Goal: Communication & Community: Answer question/provide support

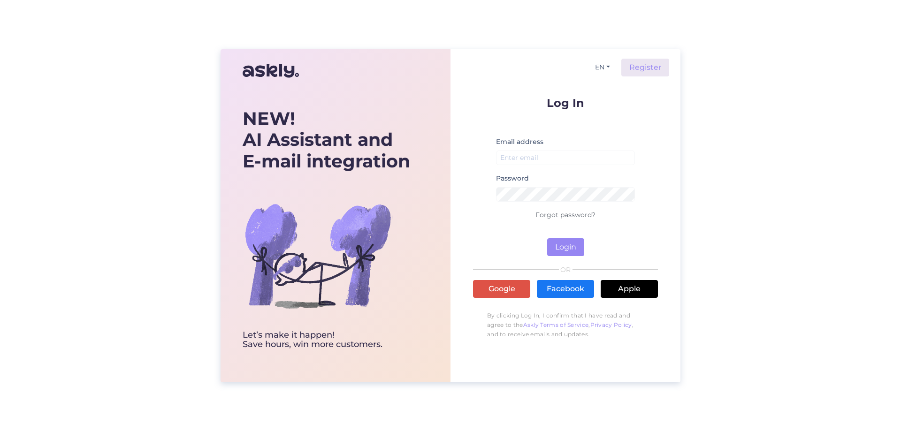
click at [804, 311] on div "NEW! AI Assistant and E-mail integration Let’s make it happen! Save hours, win …" at bounding box center [450, 215] width 901 height 431
click at [553, 162] on input "email" at bounding box center [565, 158] width 139 height 15
click at [562, 156] on input "kristiina.siirus@gmil.com" at bounding box center [565, 158] width 139 height 15
drag, startPoint x: 571, startPoint y: 245, endPoint x: 624, endPoint y: 257, distance: 54.3
click at [571, 245] on button "Login" at bounding box center [565, 247] width 37 height 18
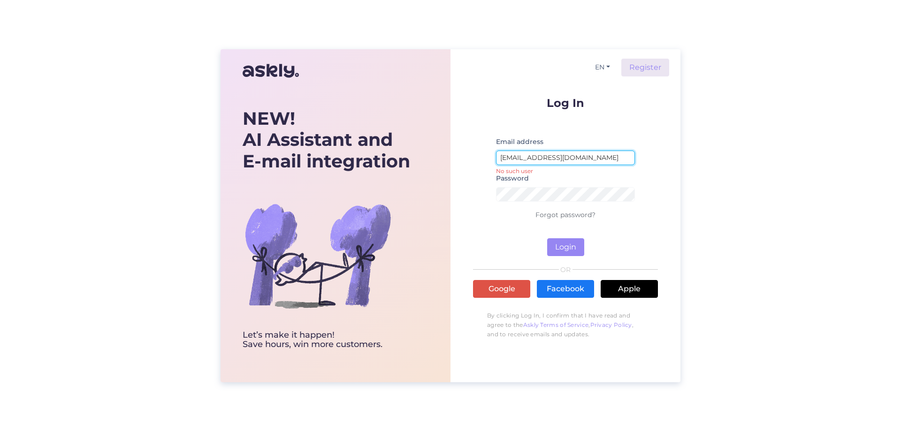
drag, startPoint x: 590, startPoint y: 155, endPoint x: 182, endPoint y: 150, distance: 408.3
click at [203, 147] on div "NEW! AI Assistant and E-mail integration Let’s make it happen! Save hours, win …" at bounding box center [450, 215] width 901 height 431
type input "kristiina@hookusbookus.com"
click at [575, 249] on button "Login" at bounding box center [565, 247] width 37 height 18
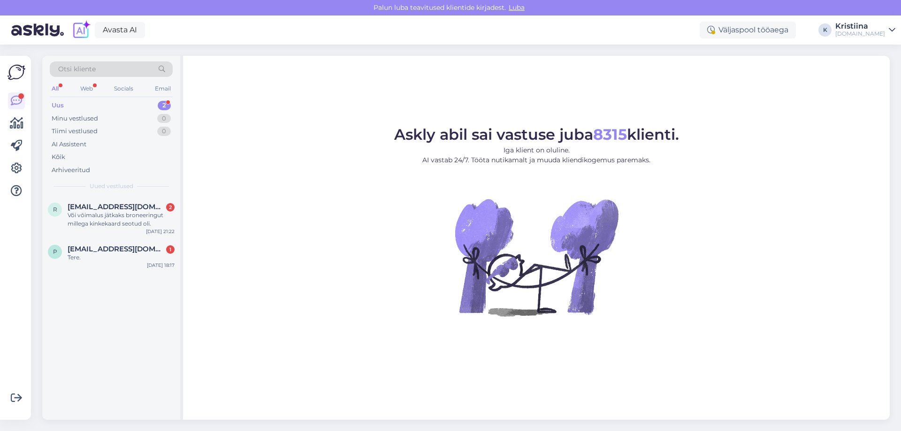
click at [297, 338] on figure "Askly abil sai vastuse juba 8315 klienti. Iga klient on oluline. AI vastab 24/7…" at bounding box center [536, 234] width 690 height 214
click at [343, 224] on figure "Askly abil sai vastuse juba 8315 klienti. Iga klient on oluline. AI vastab 24/7…" at bounding box center [536, 234] width 690 height 214
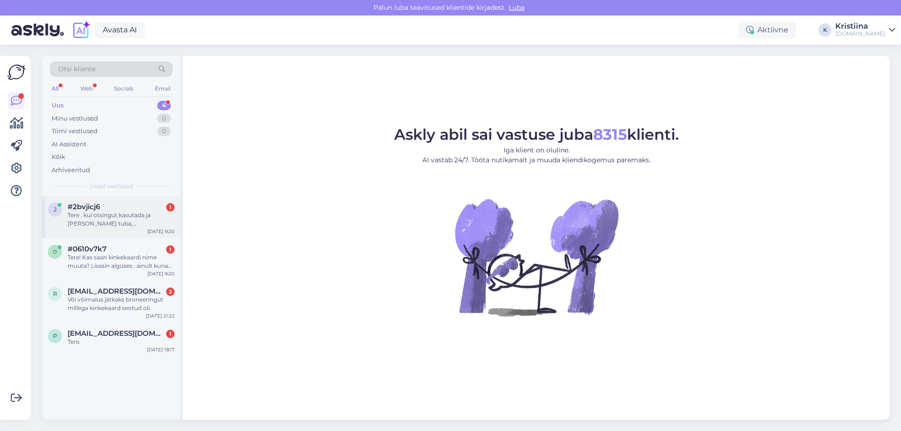
click at [129, 220] on div "Tere . kui otsingut kasutada ja [PERSON_NAME] tuba, [PERSON_NAME] ole võimalik …" at bounding box center [121, 219] width 107 height 17
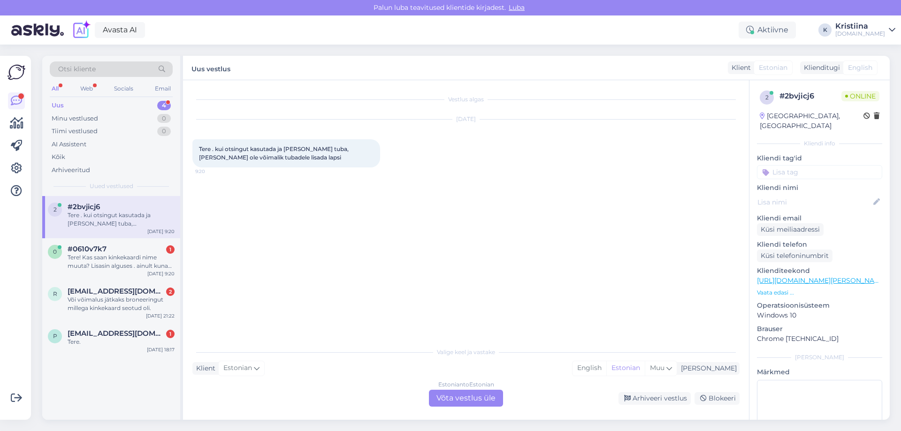
click at [451, 399] on div "Estonian to Estonian Võta vestlus üle" at bounding box center [466, 398] width 74 height 17
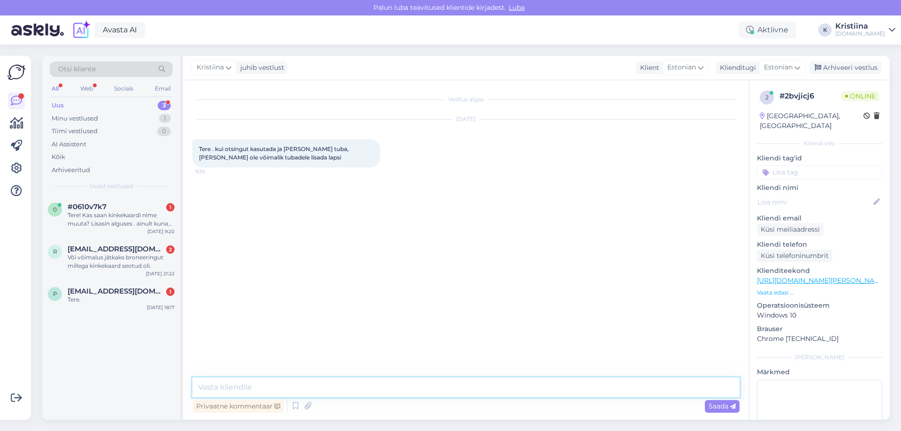
click at [324, 396] on textarea at bounding box center [465, 388] width 547 height 20
type textarea "Tere"
type textarea "K"
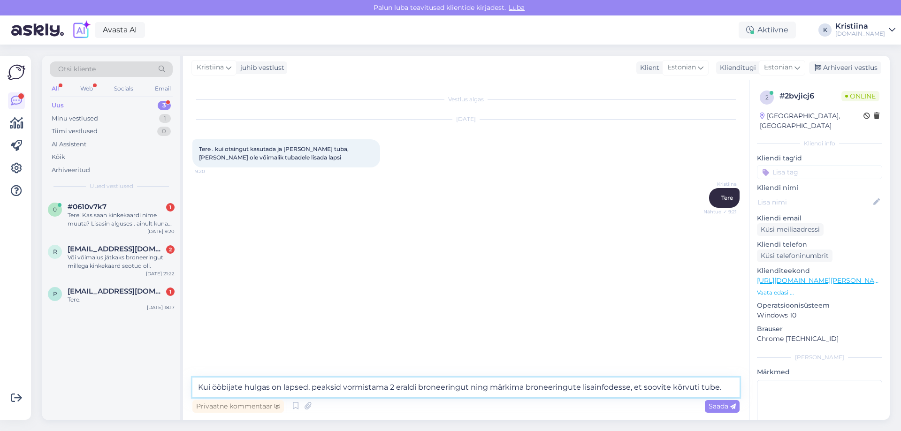
type textarea "Kui ööbijate hulgas on lapsed, peaksid vormistama 2 eraldi broneeringut ning mä…"
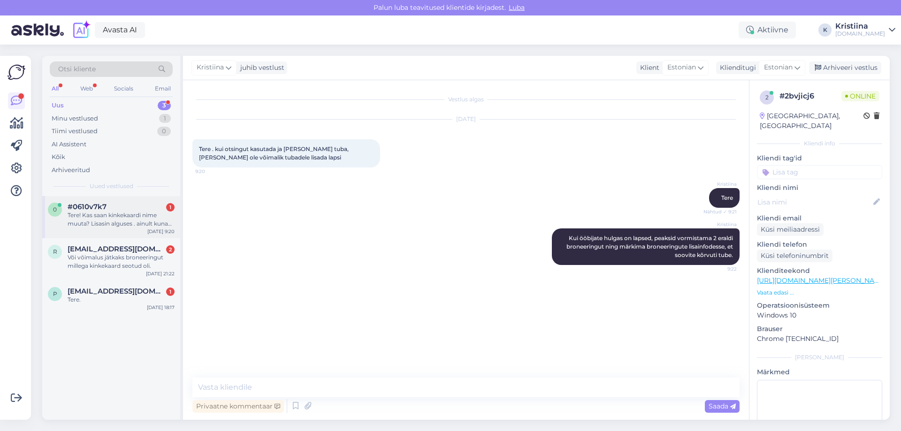
click at [119, 214] on div "Tere! Kas saan kinkekaardi nime muuta? Lisasin alguses . ainult kuna tundus nag…" at bounding box center [121, 219] width 107 height 17
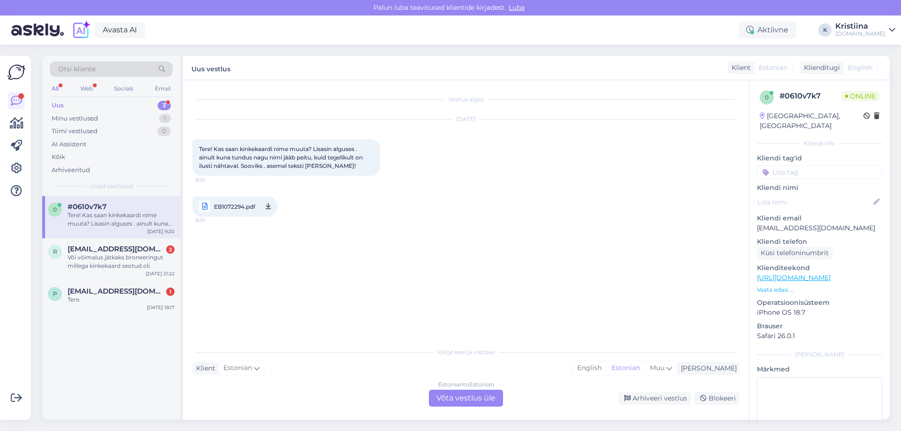
click at [222, 205] on span "EB1072294.pdf" at bounding box center [234, 207] width 41 height 12
click at [314, 279] on div "Vestlus algas Oct 9 2025 Tere! Kas saan kinkekaardi nime muuta? Lisasin alguses…" at bounding box center [470, 212] width 556 height 244
click at [487, 396] on div "Estonian to Estonian Võta vestlus üle" at bounding box center [466, 398] width 74 height 17
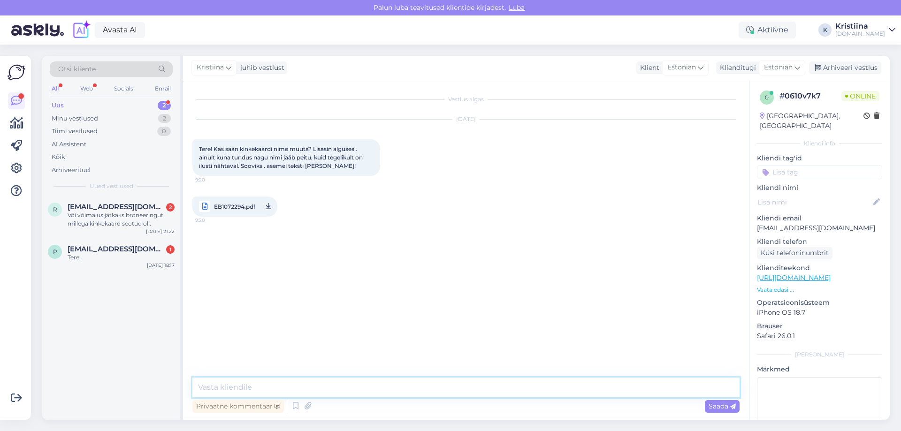
click at [320, 385] on textarea at bounding box center [465, 388] width 547 height 20
type textarea "Tere"
type textarea "Üks hetk"
click at [229, 208] on span "EB1072294.pdf" at bounding box center [234, 207] width 41 height 12
click at [323, 375] on div "Vestlus algas Oct 9 2025 Tere! Kas saan kinkekaardi nime muuta? Lisasin alguses…" at bounding box center [466, 250] width 566 height 340
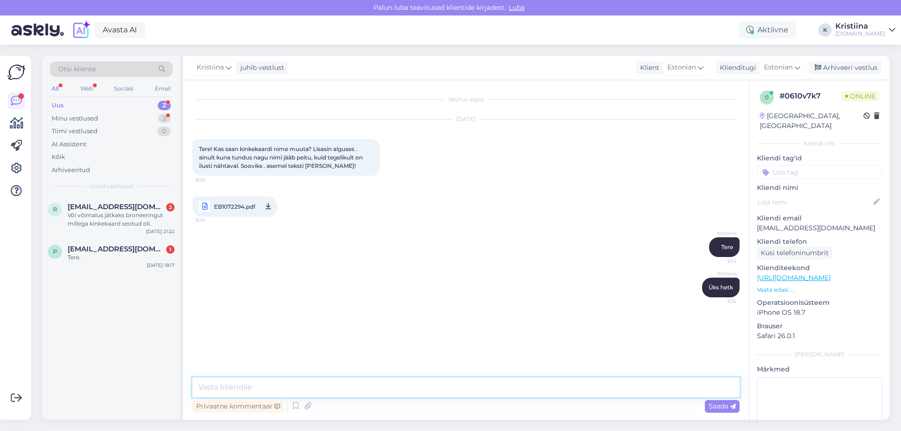
click at [305, 390] on textarea at bounding box center [465, 388] width 547 height 20
click at [307, 410] on icon at bounding box center [307, 406] width 13 height 14
click at [257, 392] on textarea at bounding box center [465, 388] width 547 height 20
click at [721, 402] on div "Saada" at bounding box center [722, 406] width 35 height 13
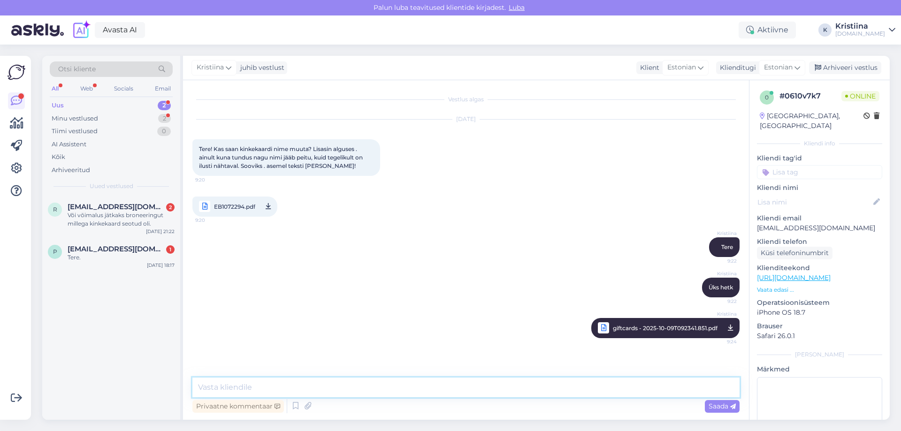
click at [258, 390] on textarea at bounding box center [465, 388] width 547 height 20
type textarea "Muudetud kinkekaardi leiate siit."
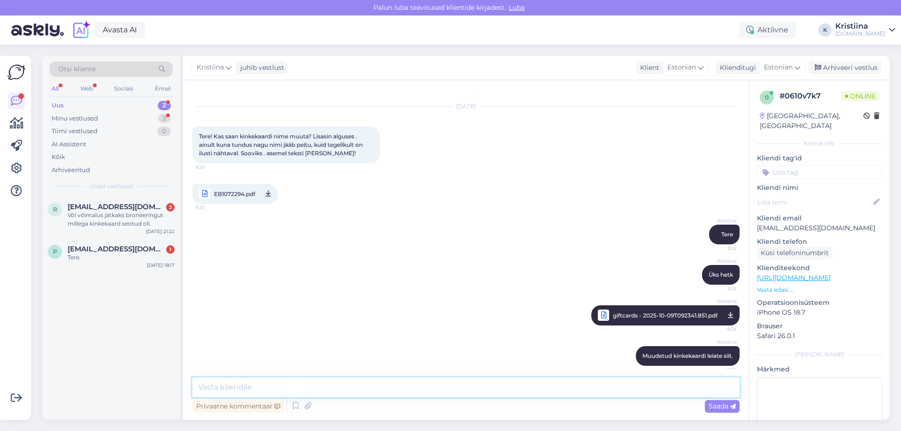
scroll to position [20, 0]
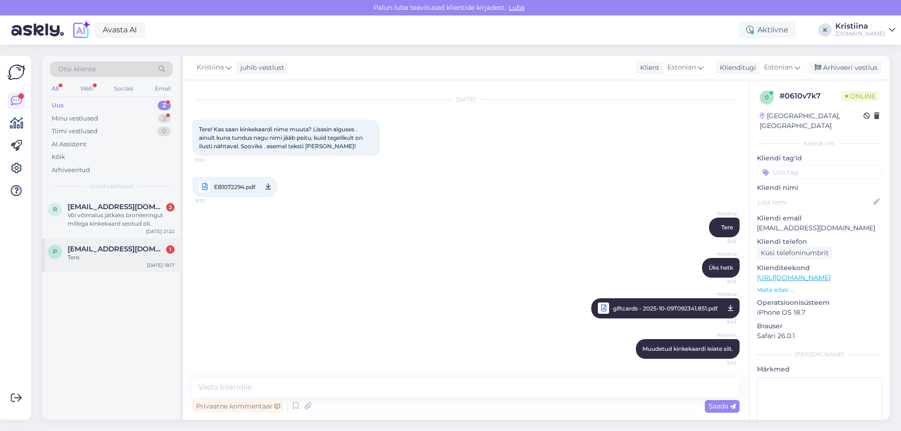
drag, startPoint x: 99, startPoint y: 247, endPoint x: 122, endPoint y: 251, distance: 23.3
click at [99, 247] on span "Pillenmmik03@gmail.com" at bounding box center [117, 249] width 98 height 8
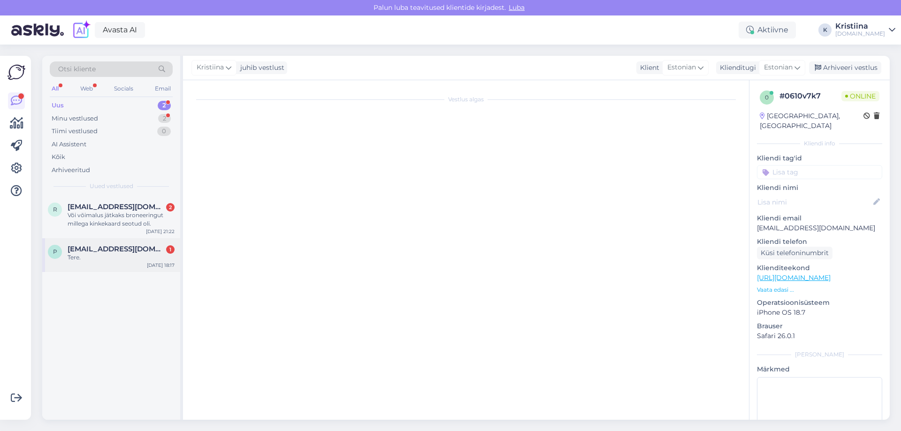
scroll to position [0, 0]
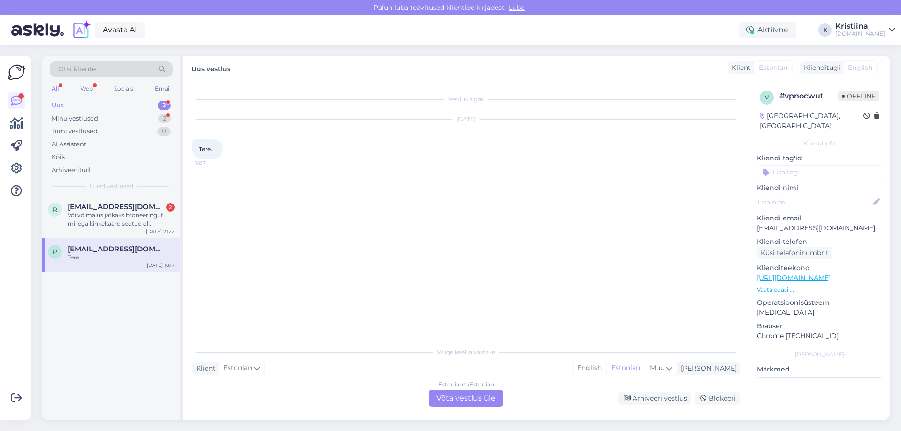
drag, startPoint x: 475, startPoint y: 401, endPoint x: 435, endPoint y: 388, distance: 41.5
click at [471, 400] on div "Estonian to Estonian Võta vestlus üle" at bounding box center [466, 398] width 74 height 17
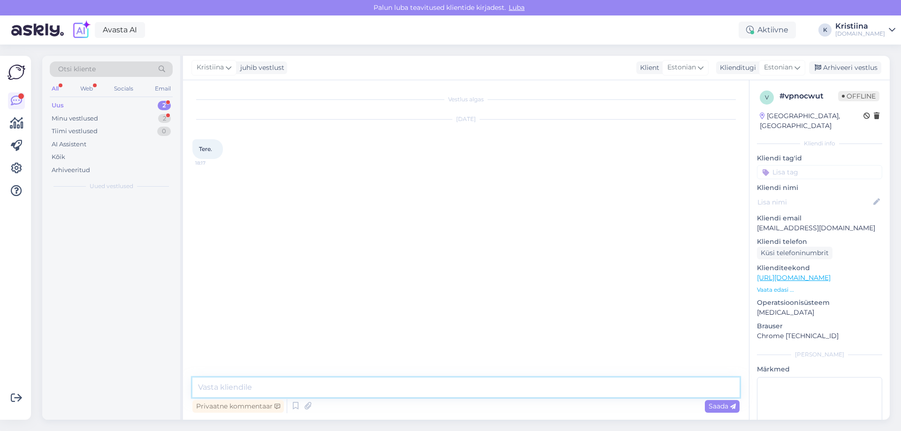
click at [311, 380] on textarea at bounding box center [465, 388] width 547 height 20
type textarea "Tere"
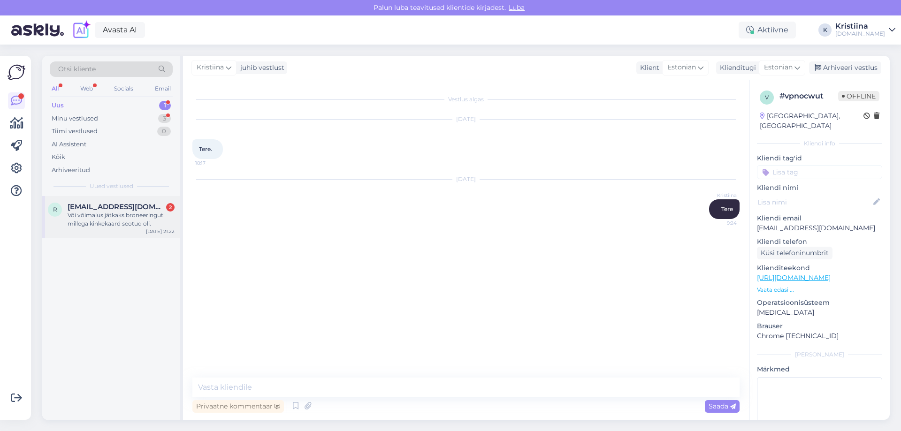
drag, startPoint x: 113, startPoint y: 201, endPoint x: 145, endPoint y: 209, distance: 33.5
click at [114, 201] on div "R Ringomiina@gmail.com 2 Või võimalus jätkaks broneeringut millega kinkekaard s…" at bounding box center [111, 217] width 138 height 42
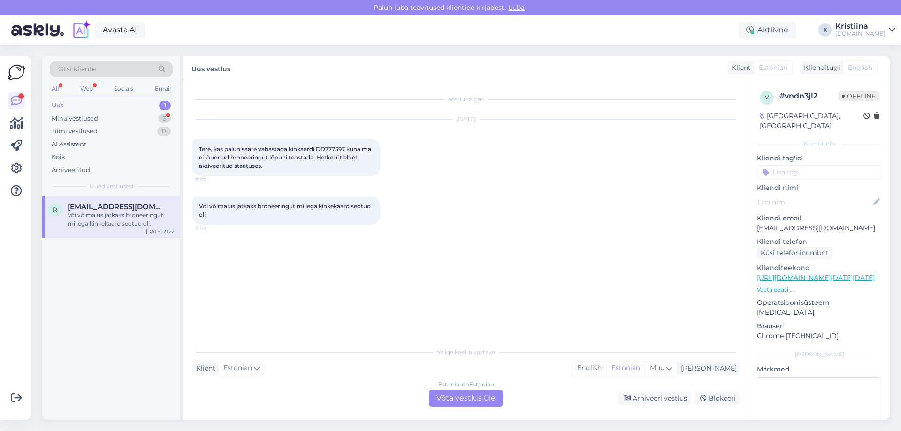
click at [455, 396] on div "Estonian to Estonian Võta vestlus üle" at bounding box center [466, 398] width 74 height 17
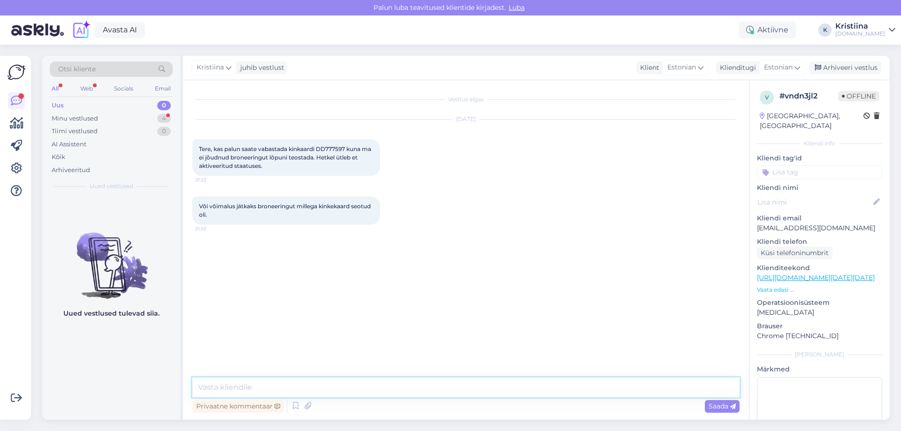
click at [264, 388] on textarea at bounding box center [465, 388] width 547 height 20
drag, startPoint x: 349, startPoint y: 151, endPoint x: 320, endPoint y: 149, distance: 29.6
click at [320, 149] on span "Tere, kas palun saate vabastada kinkaardi DD777597 kuna ma ei jõudnud broneerin…" at bounding box center [286, 157] width 174 height 24
copy span "DD777597"
click at [104, 122] on div "Minu vestlused 4" at bounding box center [111, 118] width 123 height 13
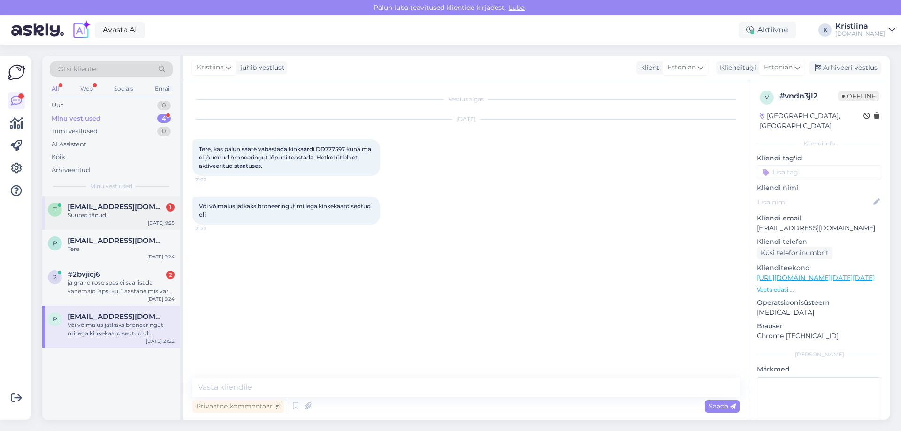
click at [101, 229] on div "t teeleme@gmail.com 1 Suured tänud! Oct 9 9:25" at bounding box center [111, 213] width 138 height 34
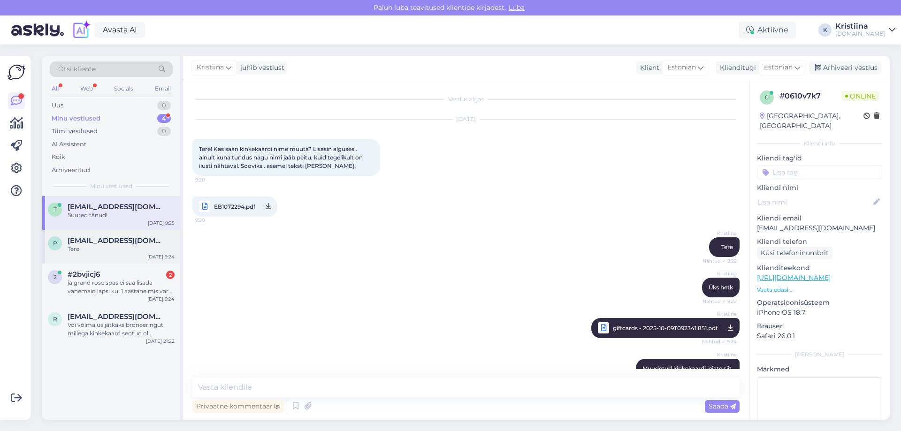
scroll to position [60, 0]
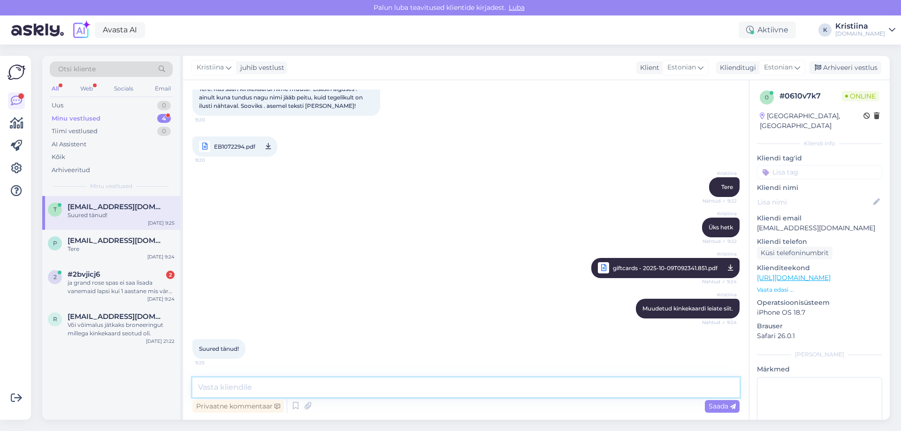
click at [297, 384] on textarea at bounding box center [465, 388] width 547 height 20
type textarea "Palun ning kena päeva jätku!"
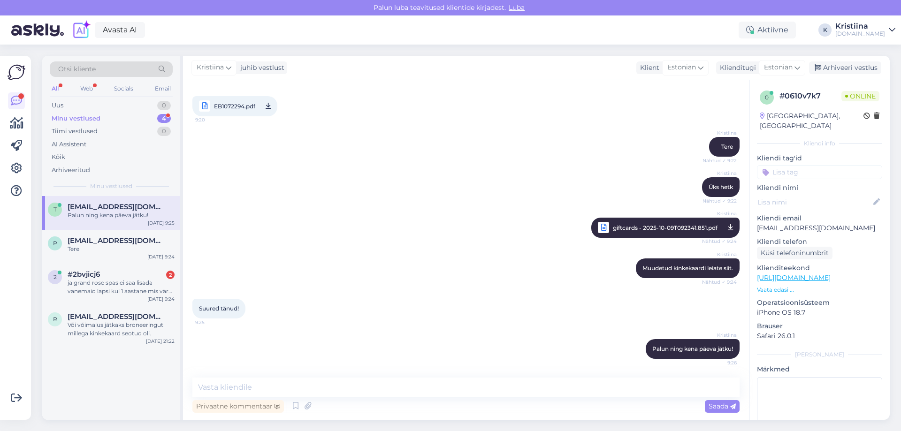
drag, startPoint x: 844, startPoint y: 64, endPoint x: 486, endPoint y: 55, distance: 357.7
click at [841, 64] on div "Arhiveeri vestlus" at bounding box center [845, 67] width 72 height 13
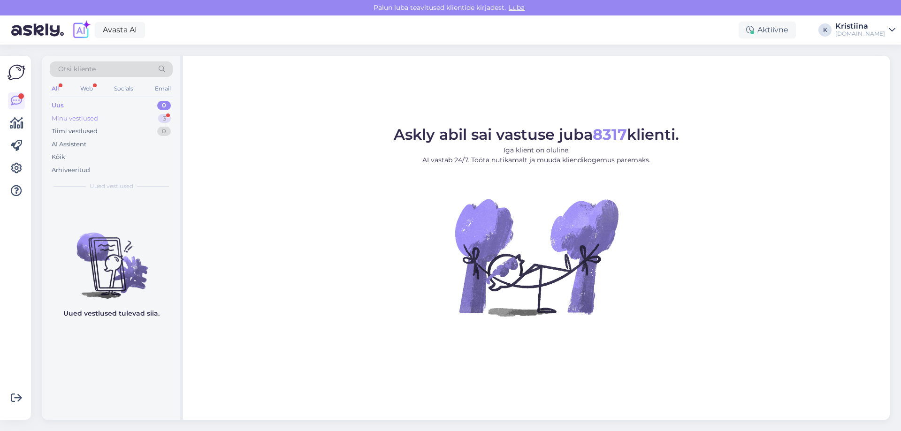
click at [130, 115] on div "Minu vestlused 3" at bounding box center [111, 118] width 123 height 13
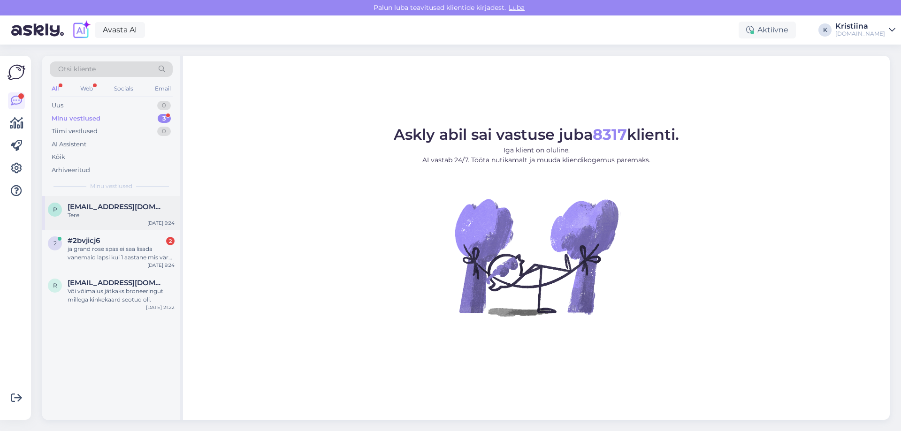
click at [110, 212] on div "Tere" at bounding box center [121, 215] width 107 height 8
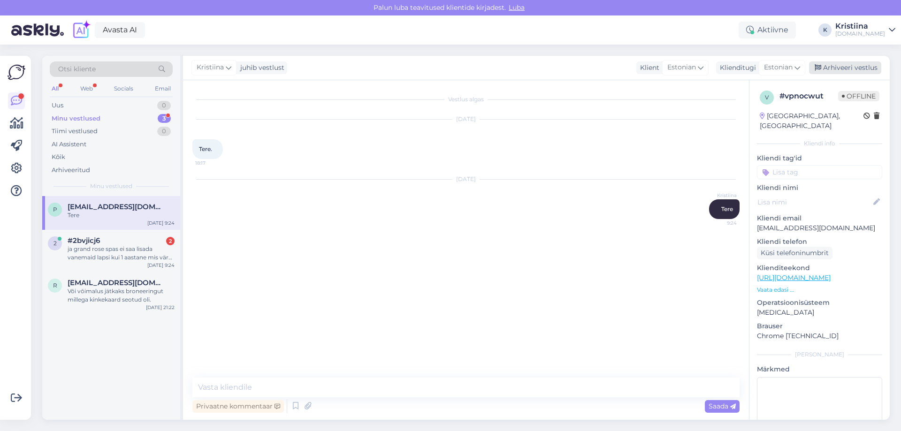
click at [861, 67] on div "Arhiveeri vestlus" at bounding box center [845, 67] width 72 height 13
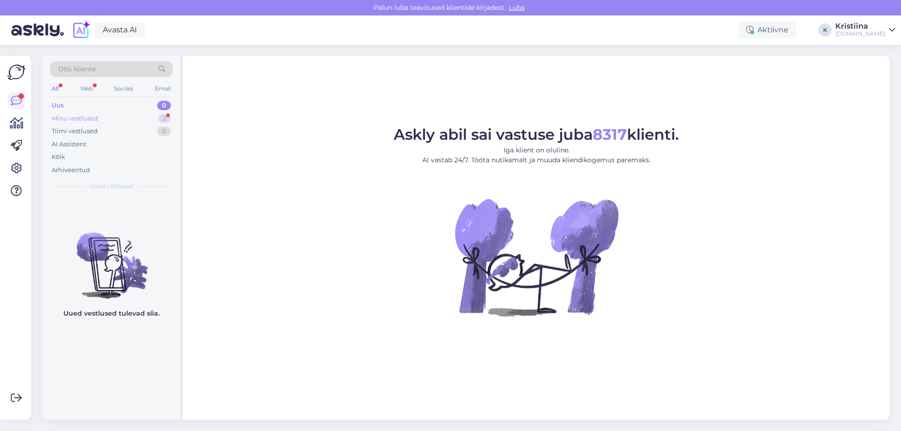
click at [109, 120] on div "Minu vestlused 2" at bounding box center [111, 118] width 123 height 13
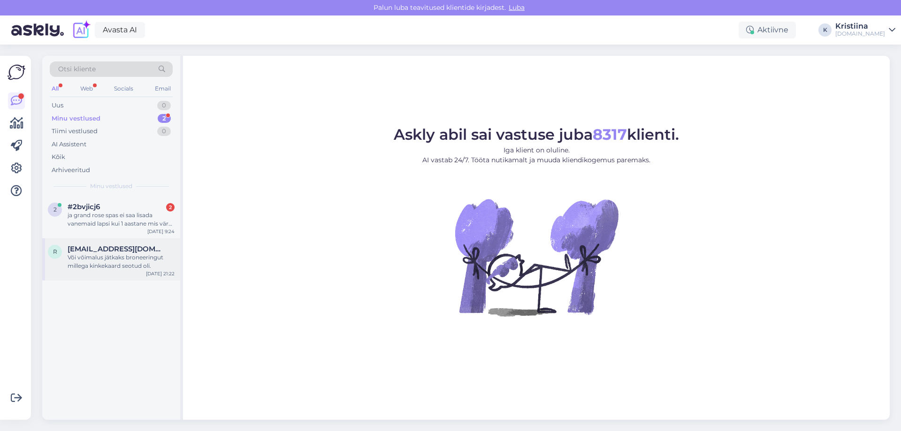
click at [126, 259] on div "Või võimalus jätkaks broneeringut millega kinkekaard seotud oli." at bounding box center [121, 261] width 107 height 17
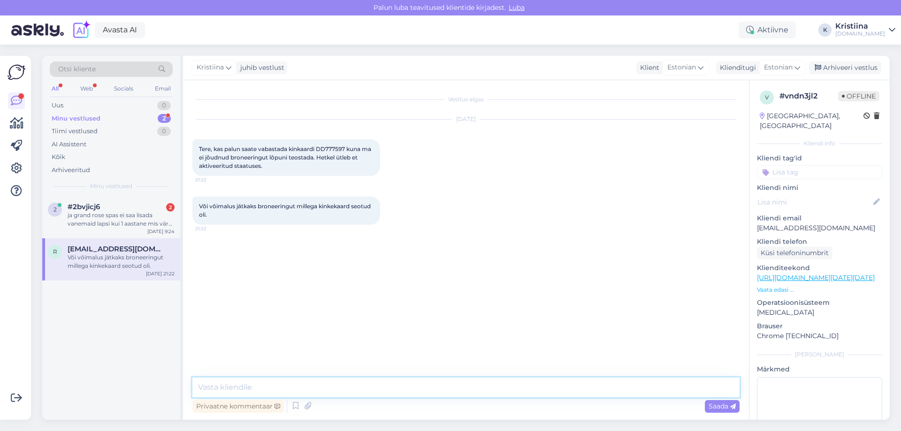
click at [275, 389] on textarea at bounding box center [465, 388] width 547 height 20
click at [275, 388] on textarea at bounding box center [465, 388] width 547 height 20
click at [125, 219] on div "aa vanust saab muuta aga ei saa lisada näiteks tuppa kahte last" at bounding box center [121, 219] width 107 height 17
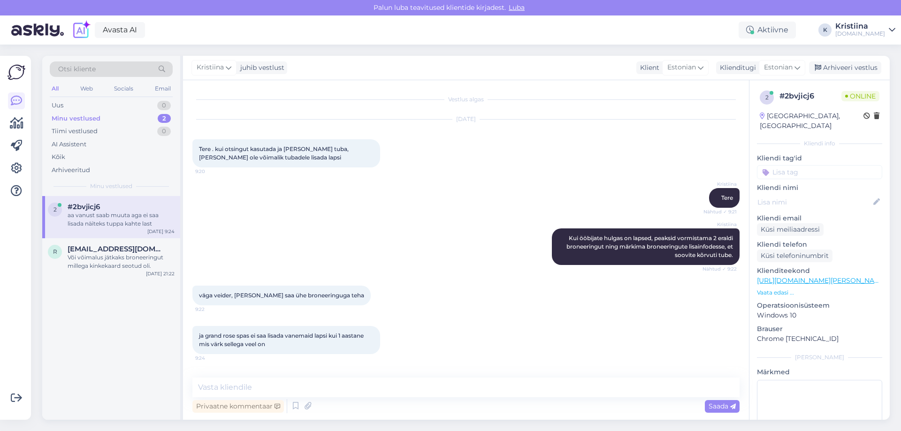
scroll to position [44, 0]
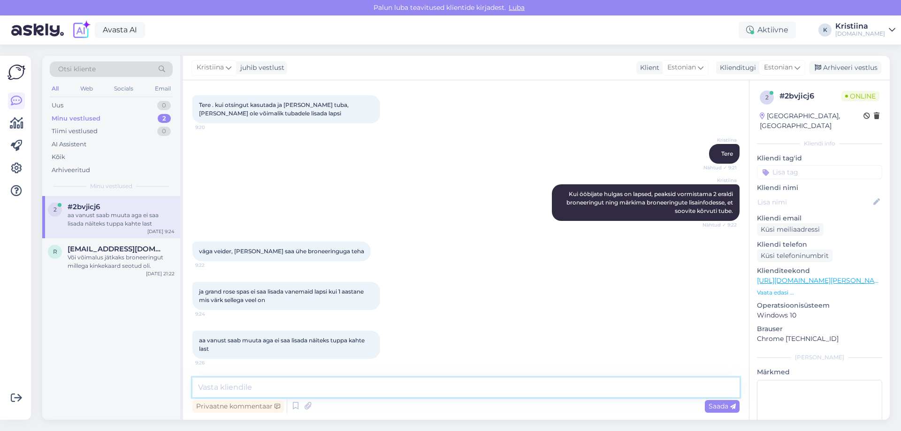
click at [267, 395] on textarea at bounding box center [465, 388] width 547 height 20
type textarea "J"
click at [241, 388] on textarea at bounding box center [465, 388] width 547 height 20
click at [223, 391] on textarea at bounding box center [465, 388] width 547 height 20
click at [123, 245] on span "[EMAIL_ADDRESS][DOMAIN_NAME]" at bounding box center [117, 249] width 98 height 8
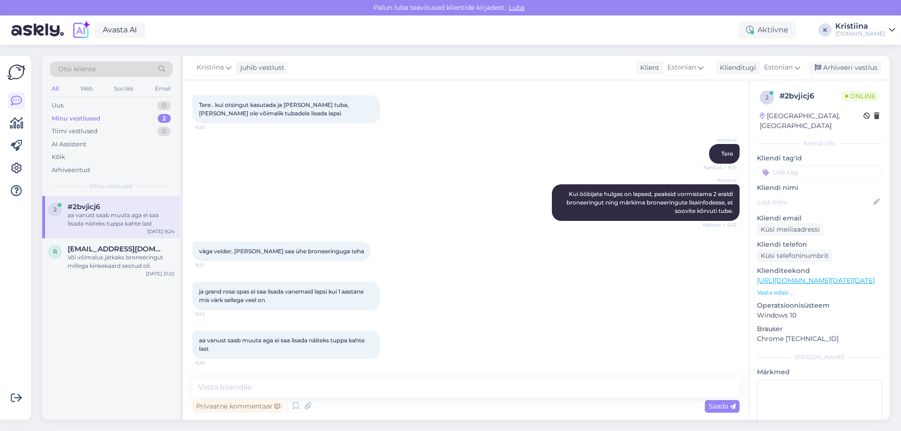
scroll to position [0, 0]
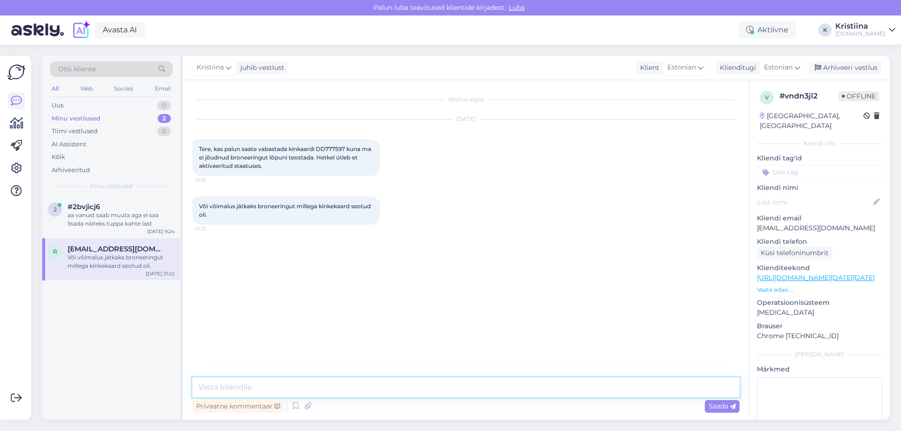
click at [235, 391] on textarea at bounding box center [465, 388] width 547 height 20
click at [196, 387] on textarea "Näen et olete vormistanud" at bounding box center [465, 388] width 547 height 20
click at [349, 385] on textarea "Tere! Näen et olete vormistanud" at bounding box center [465, 388] width 547 height 20
click at [775, 286] on p "Vaata edasi ..." at bounding box center [819, 290] width 125 height 8
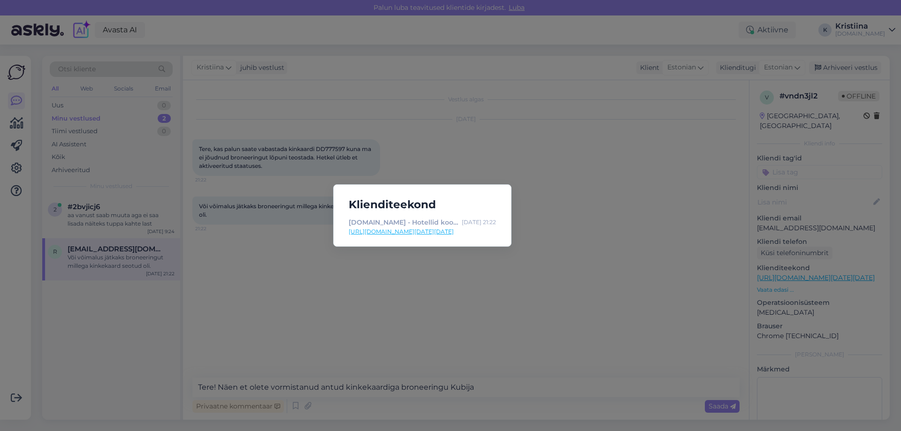
click at [563, 307] on div "Klienditeekond HOOKUSBOOKUS.COM - Hotellid koos võluvate lisavõimalustega Oct 8…" at bounding box center [450, 215] width 901 height 431
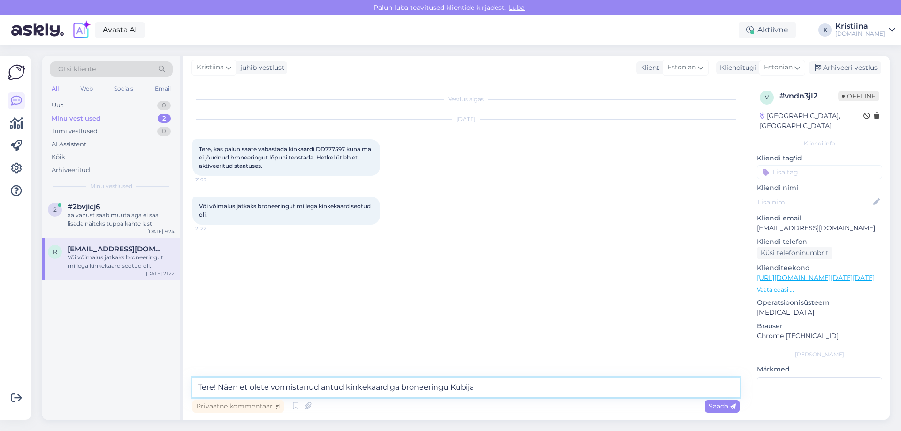
click at [492, 382] on textarea "Tere! Näen et olete vormistanud antud kinkekaardiga broneeringu Kubija" at bounding box center [465, 388] width 547 height 20
paste textarea "Kubija hotell-loodusspaa"
click at [474, 386] on textarea "Tere! Näen et olete vormistanud antud kinkekaardiga broneeringu Kubija Kubija h…" at bounding box center [465, 388] width 547 height 20
click at [554, 383] on textarea "Tere! Näen et olete vormistanud antud kinkekaardiga broneeringu Kubija hotell-l…" at bounding box center [465, 388] width 547 height 20
type textarea "Tere! Näen et olete vormistanud antud kinkekaardiga broneeringu Kubija hotell-l…"
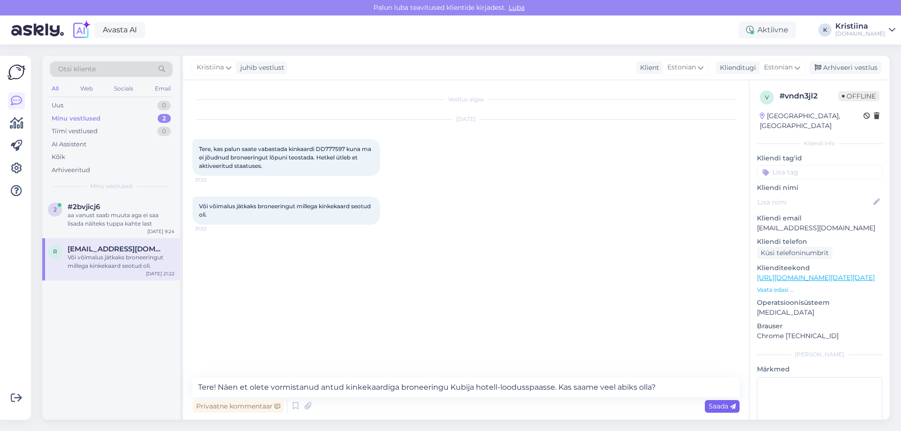
click at [721, 410] on span "Saada" at bounding box center [722, 406] width 27 height 8
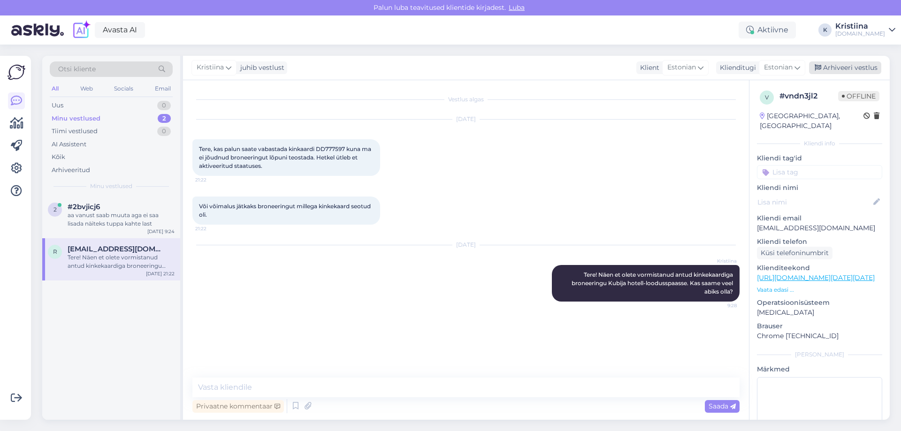
click at [847, 72] on div "Arhiveeri vestlus" at bounding box center [845, 67] width 72 height 13
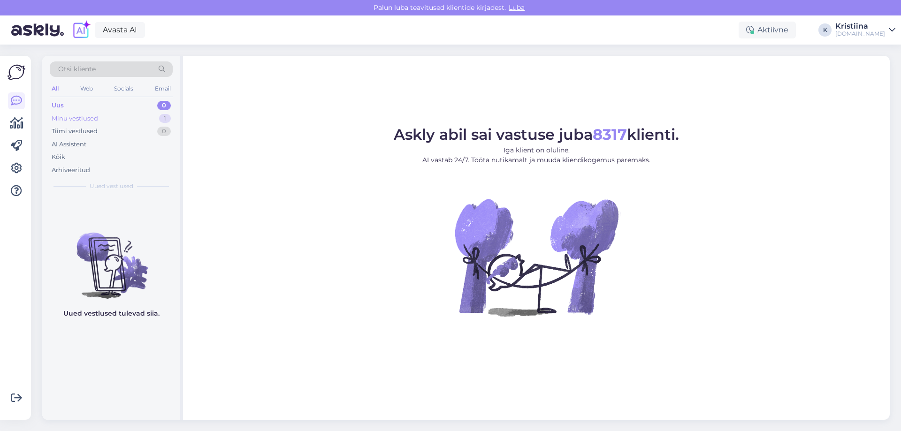
click at [127, 118] on div "Minu vestlused 1" at bounding box center [111, 118] width 123 height 13
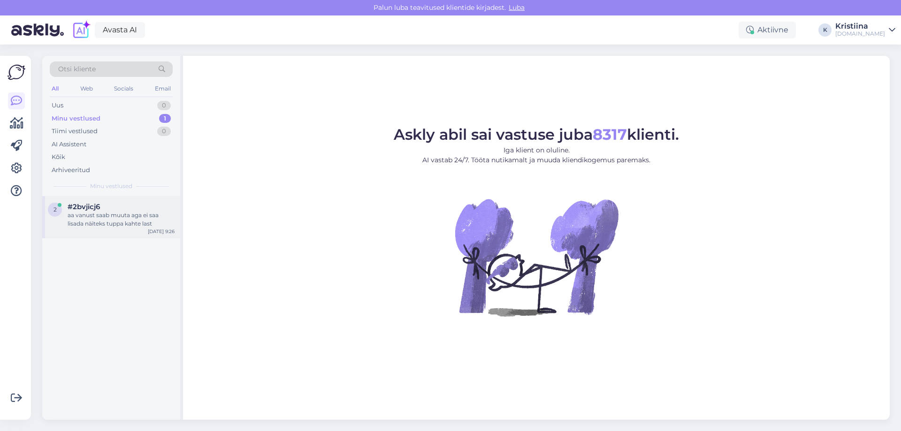
click at [115, 222] on div "aa vanust saab muuta aga ei saa lisada näiteks tuppa kahte last" at bounding box center [121, 219] width 107 height 17
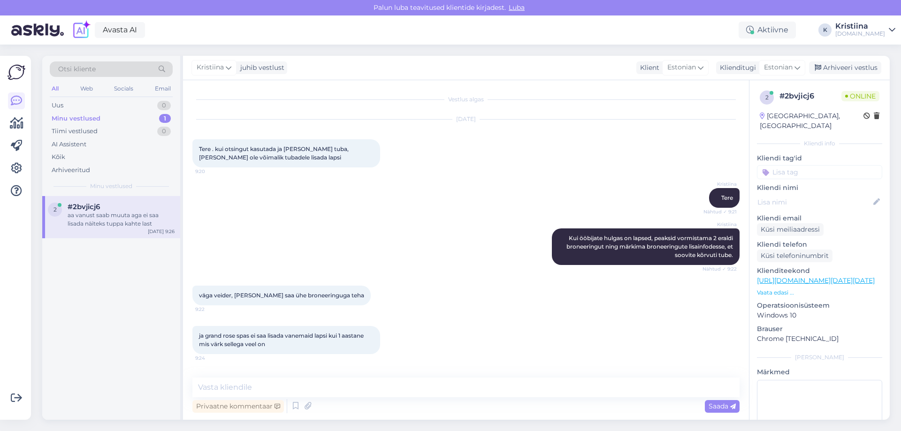
scroll to position [44, 0]
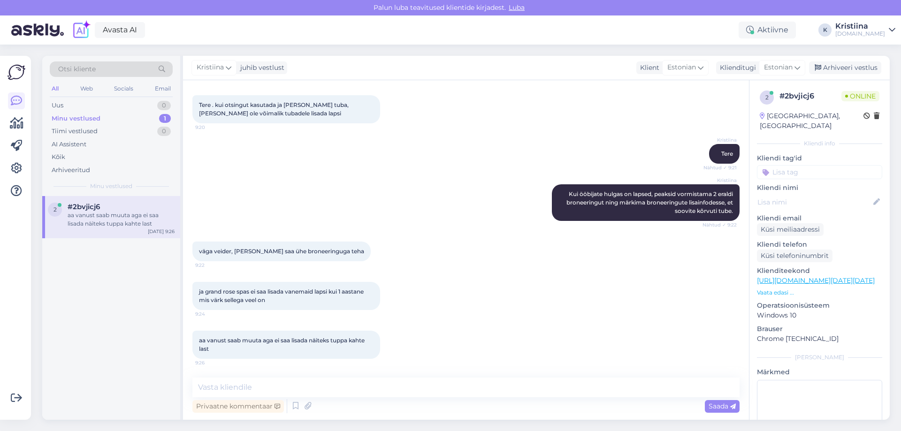
click at [317, 400] on div "Privaatne kommentaar Saada" at bounding box center [465, 406] width 547 height 18
drag, startPoint x: 332, startPoint y: 400, endPoint x: 340, endPoint y: 393, distance: 10.3
click at [334, 400] on div "Privaatne kommentaar Saada" at bounding box center [465, 406] width 547 height 18
click at [329, 381] on textarea at bounding box center [465, 388] width 547 height 20
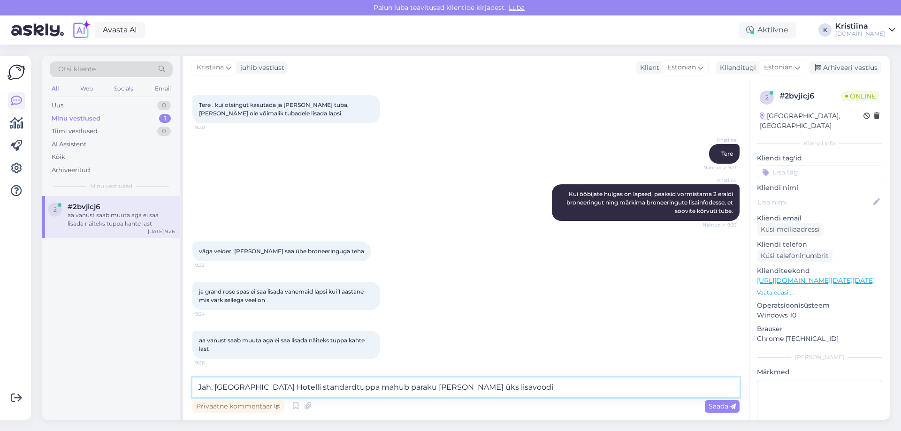
type textarea "Jah, Grand Rose Spa Hotelli standardtuppa mahub paraku vaid üks lisavoodi."
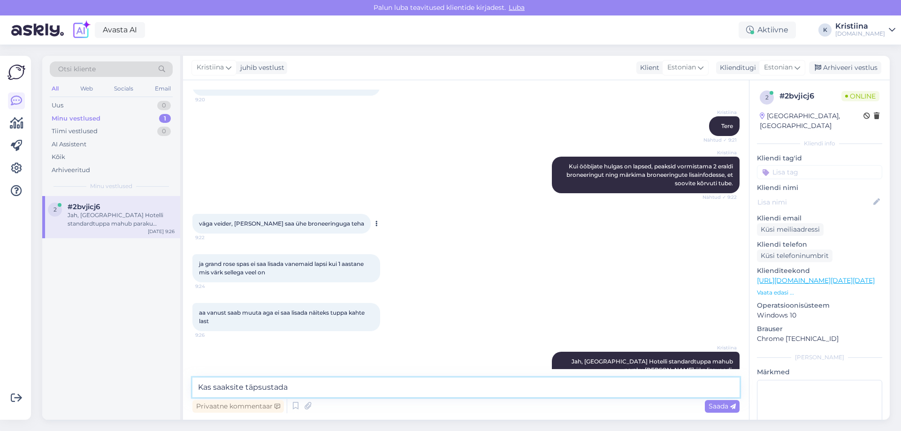
scroll to position [93, 0]
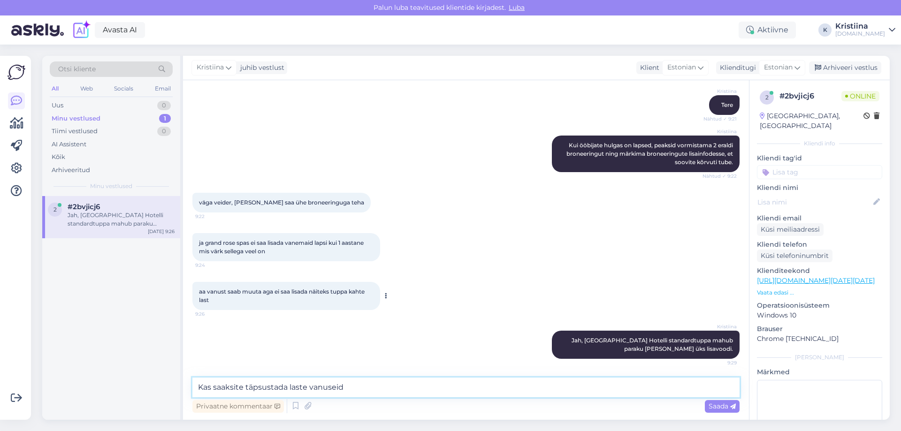
type textarea "Kas saaksite täpsustada laste vanuseid?"
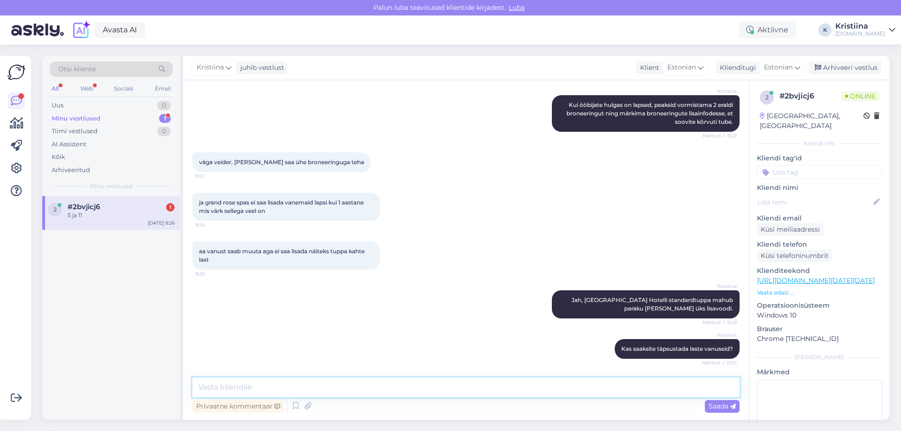
scroll to position [174, 0]
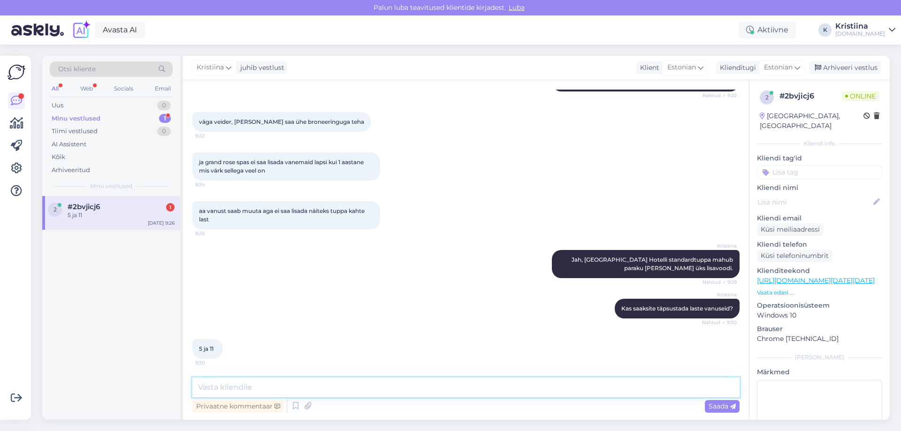
click at [241, 387] on textarea at bounding box center [465, 388] width 547 height 20
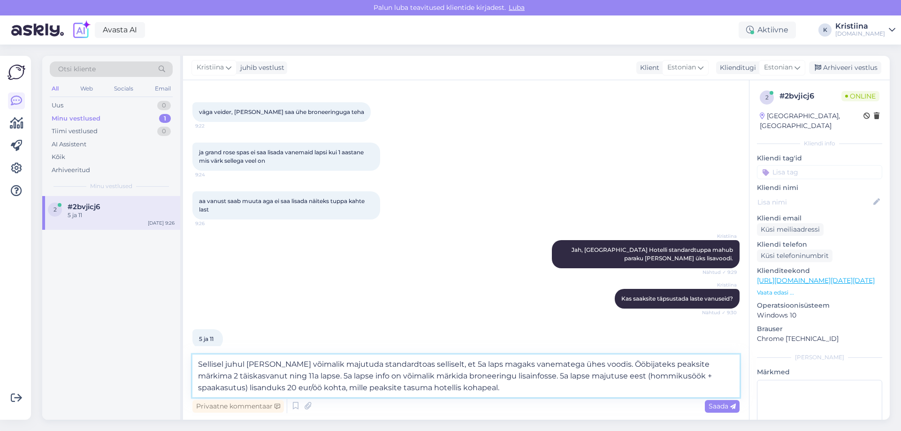
type textarea "Sellisel juhul oleks perel võimalik majutuda standardtoas selliselt, et 5a laps…"
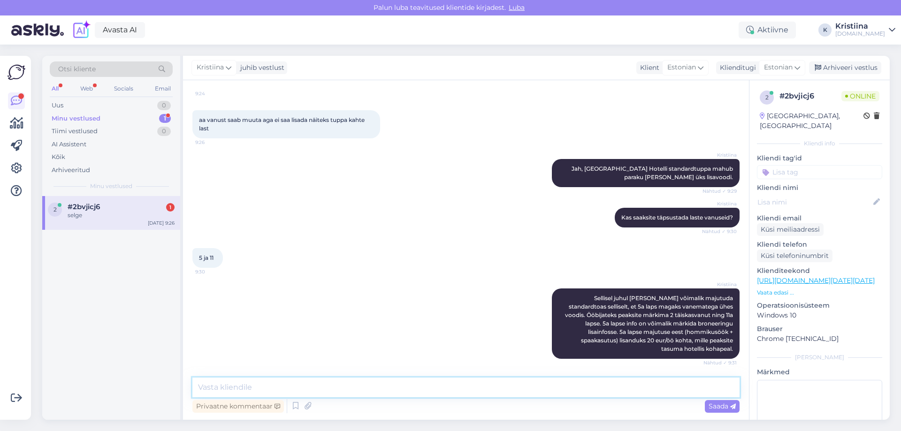
scroll to position [305, 0]
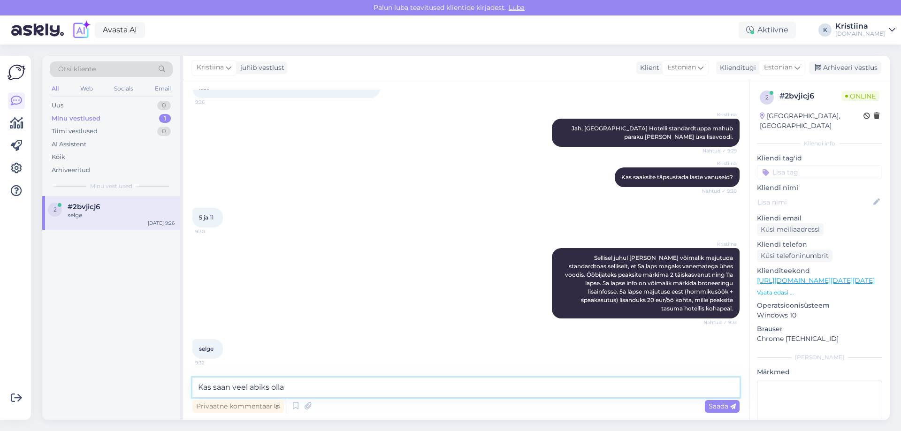
type textarea "Kas saan veel abiks olla?"
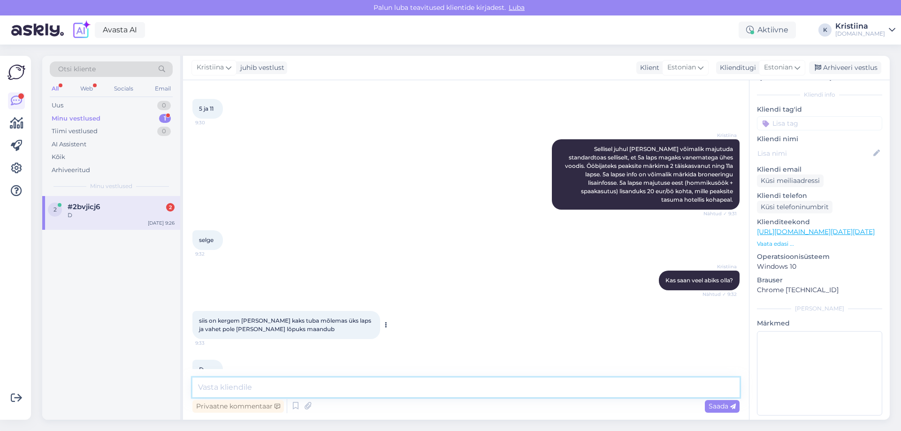
scroll to position [435, 0]
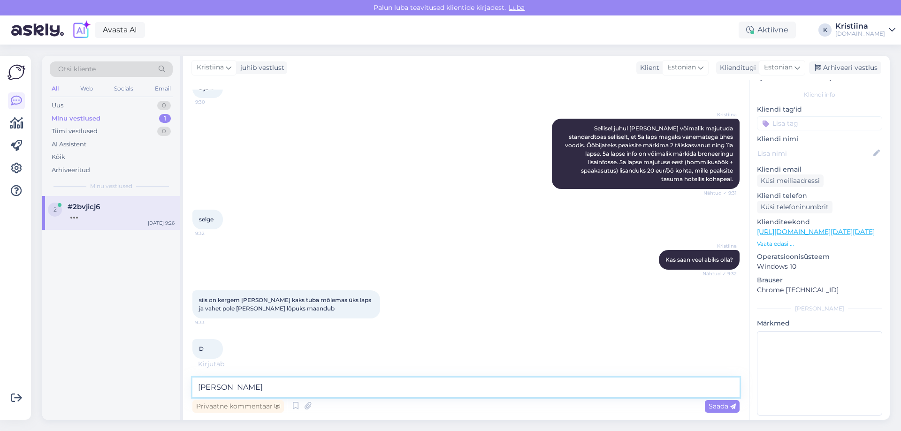
type textarea "J"
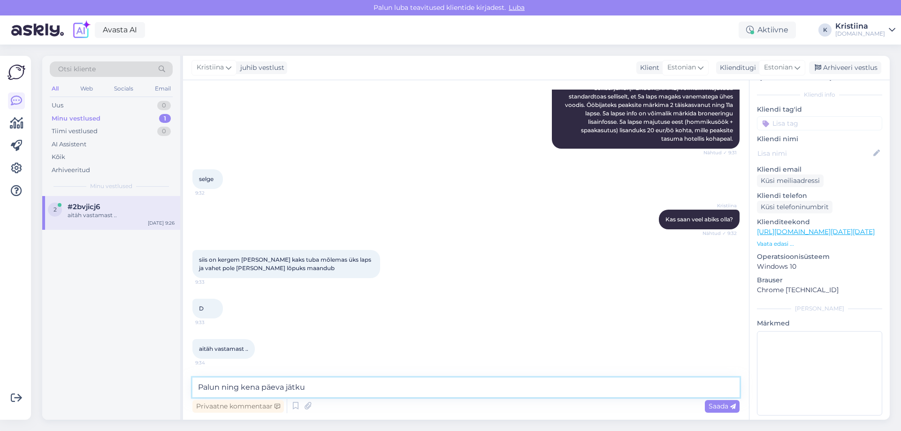
type textarea "Palun ning kena päeva jätku!"
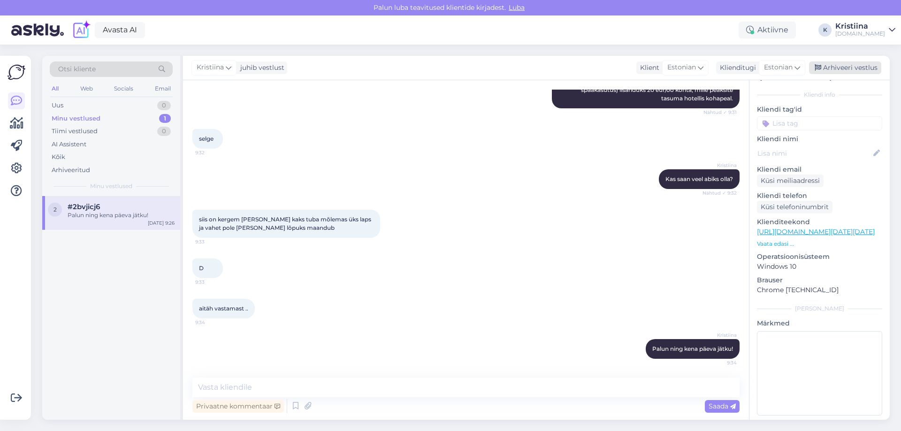
click at [855, 71] on div "Arhiveeri vestlus" at bounding box center [845, 67] width 72 height 13
